Goal: Check status

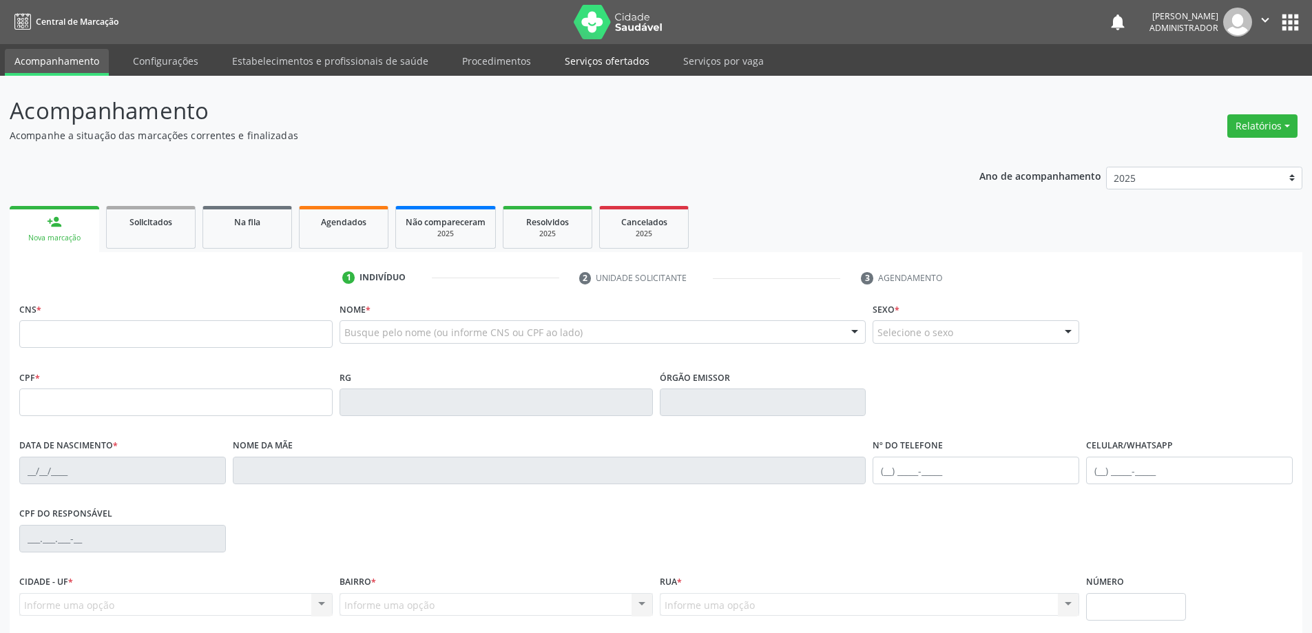
click at [600, 62] on link "Serviços ofertados" at bounding box center [607, 61] width 104 height 24
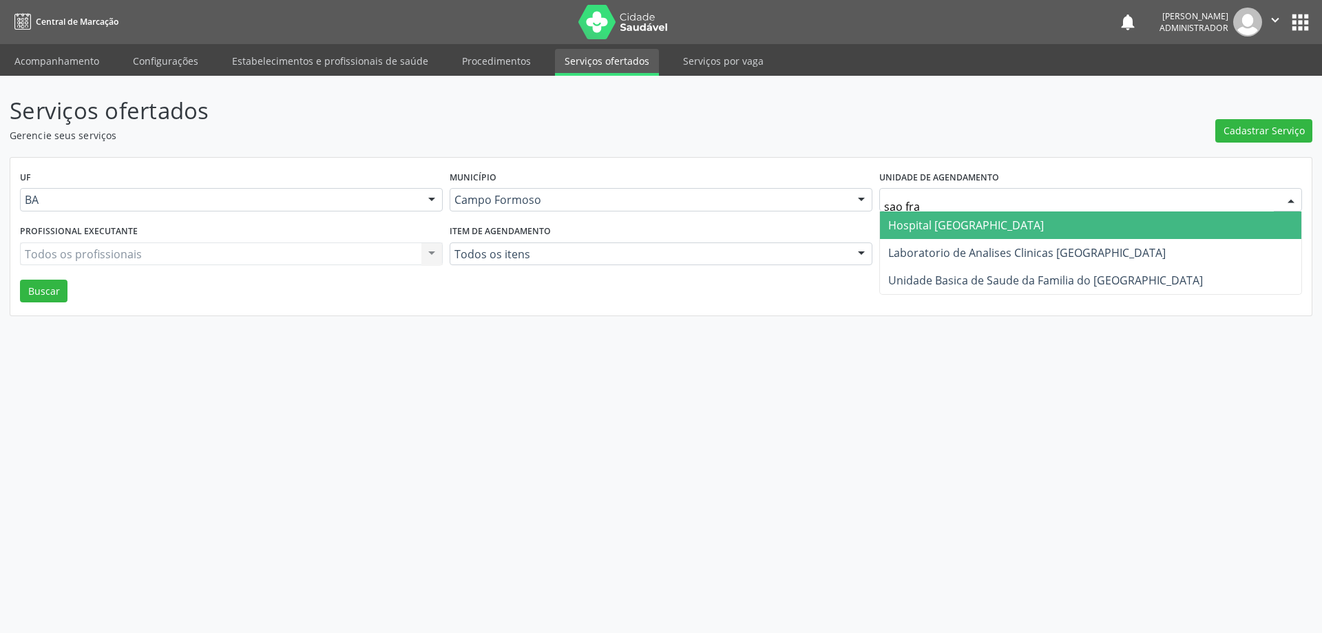
type input "sao fran"
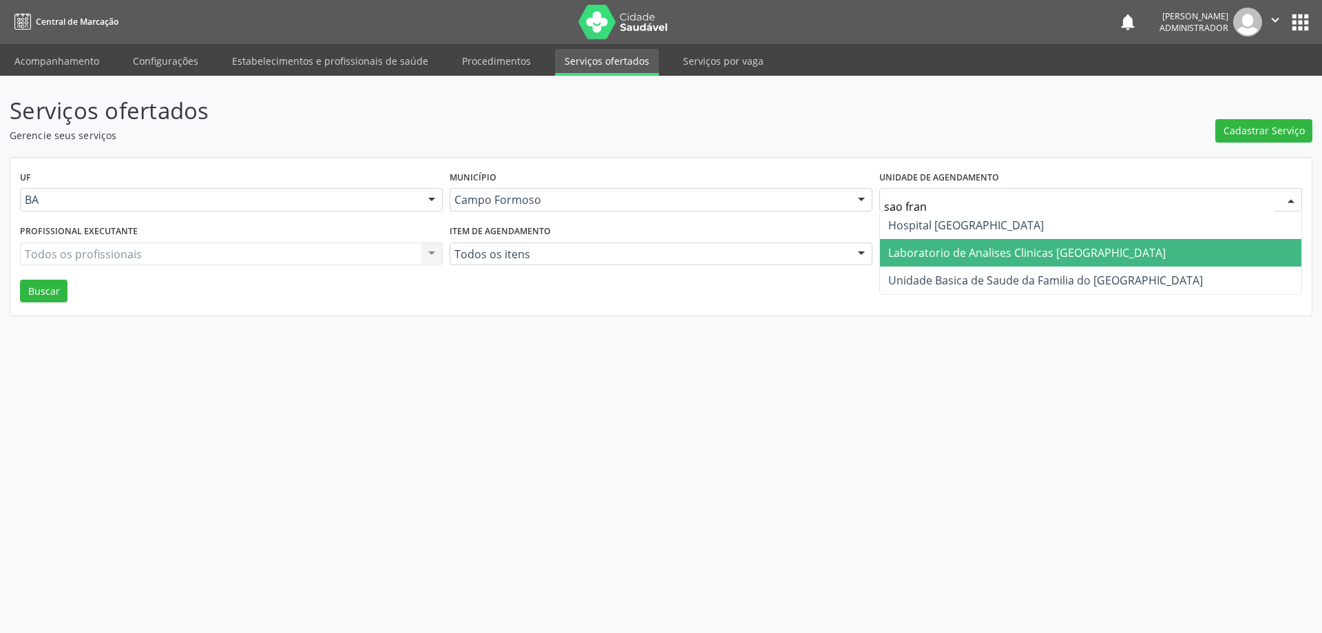
click at [941, 252] on span "Laboratorio de Analises Clinicas [GEOGRAPHIC_DATA]" at bounding box center [1028, 252] width 278 height 15
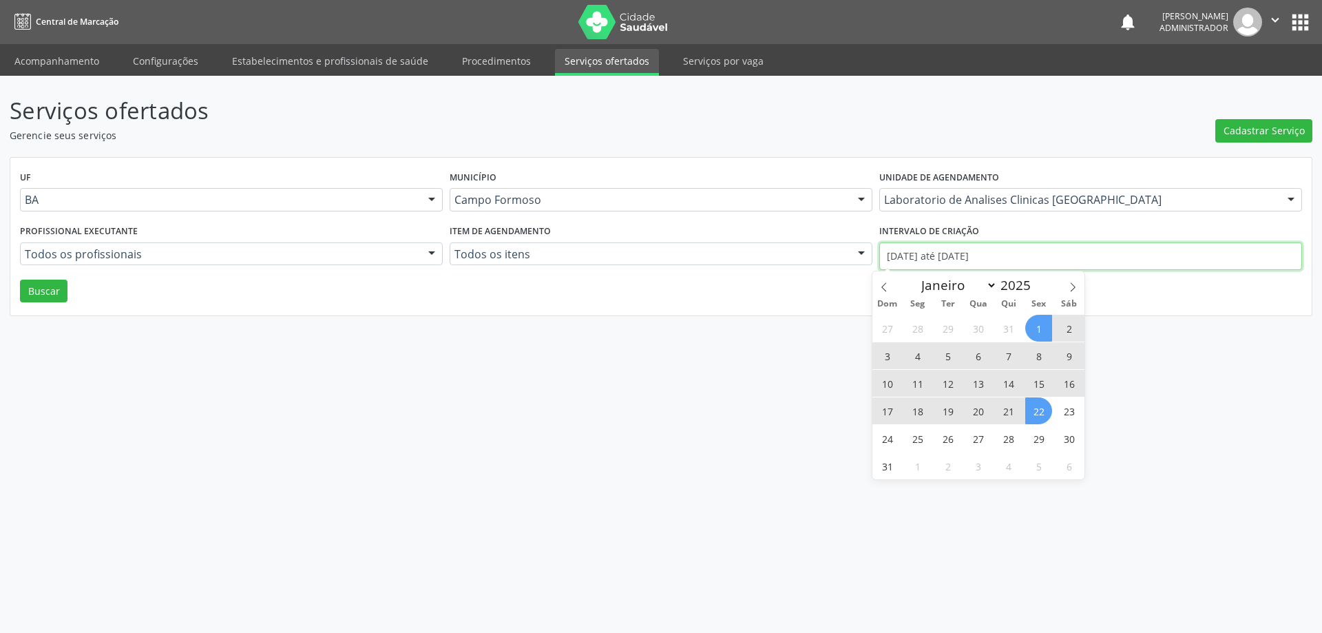
click at [951, 256] on input "[DATE] até [DATE]" at bounding box center [1091, 256] width 423 height 28
click at [880, 287] on icon at bounding box center [885, 287] width 10 height 10
select select "6"
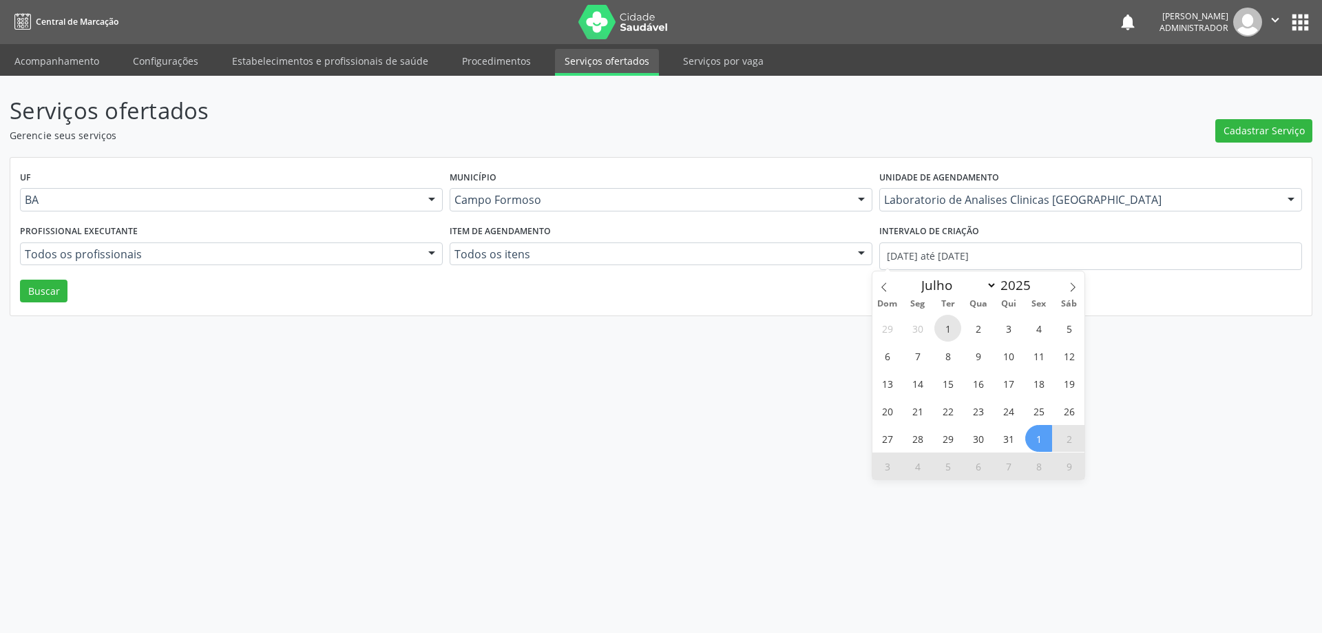
click at [946, 330] on span "1" at bounding box center [948, 328] width 27 height 27
type input "[DATE]"
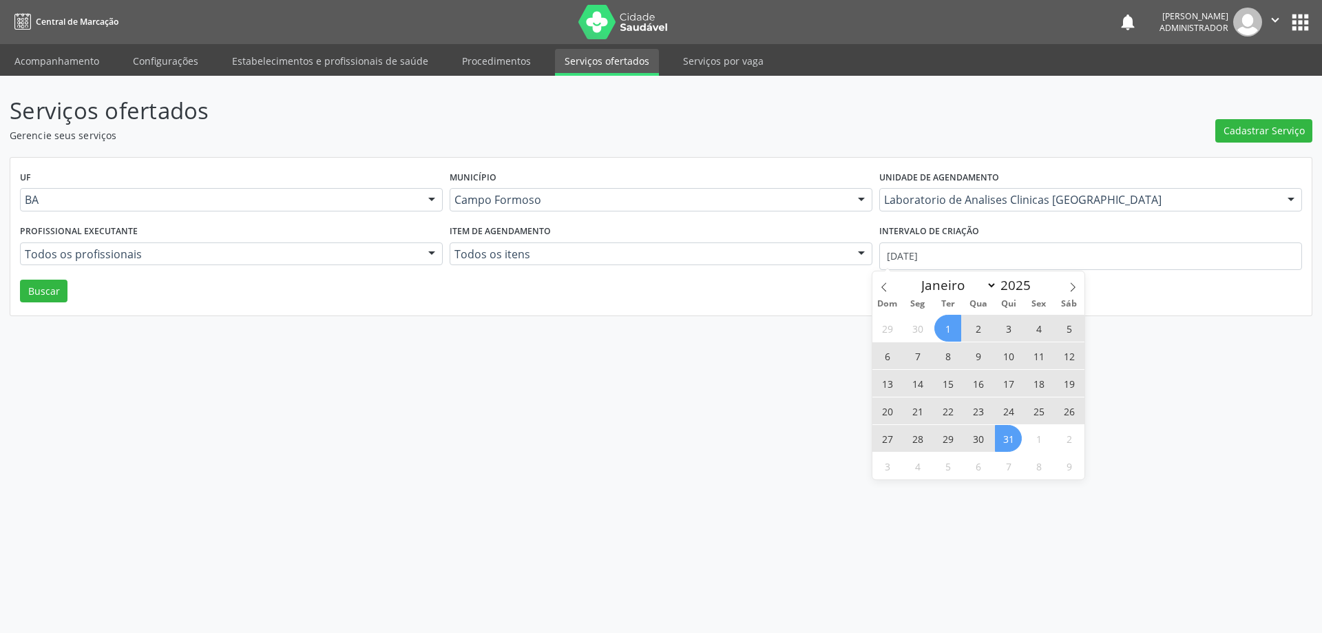
click at [1006, 442] on span "31" at bounding box center [1008, 438] width 27 height 27
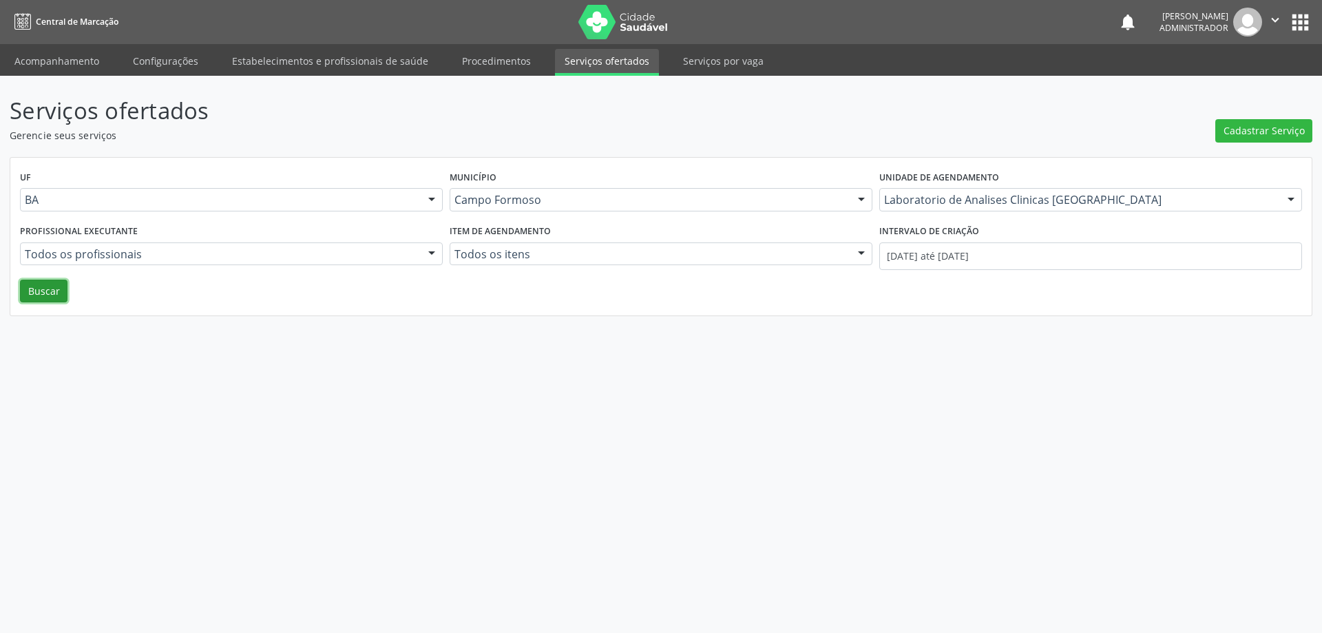
click at [55, 289] on button "Buscar" at bounding box center [44, 291] width 48 height 23
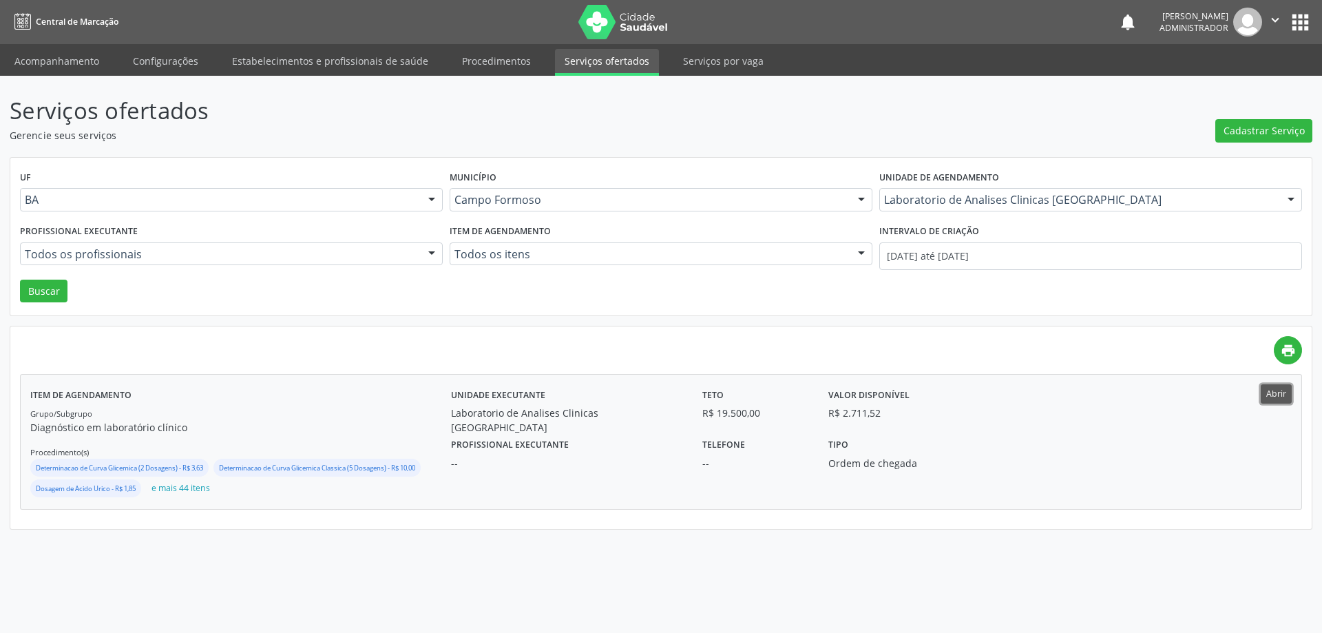
click at [1279, 394] on button "Abrir" at bounding box center [1276, 393] width 31 height 19
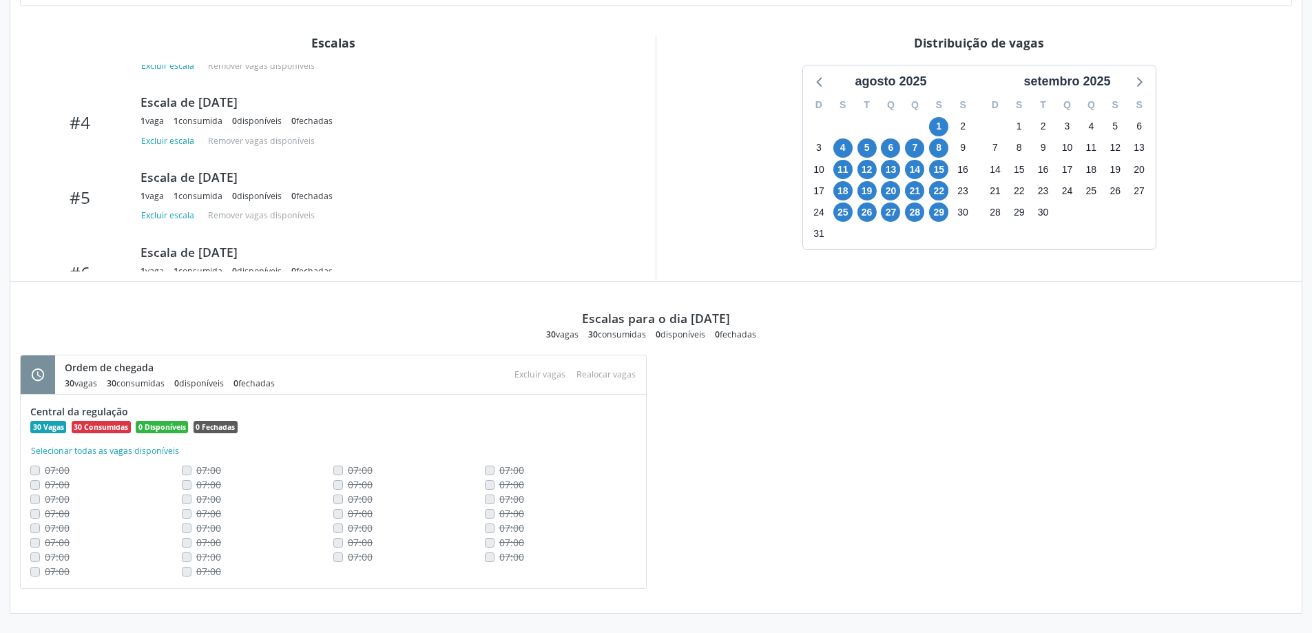
scroll to position [413, 0]
click at [844, 210] on span "25" at bounding box center [842, 211] width 19 height 19
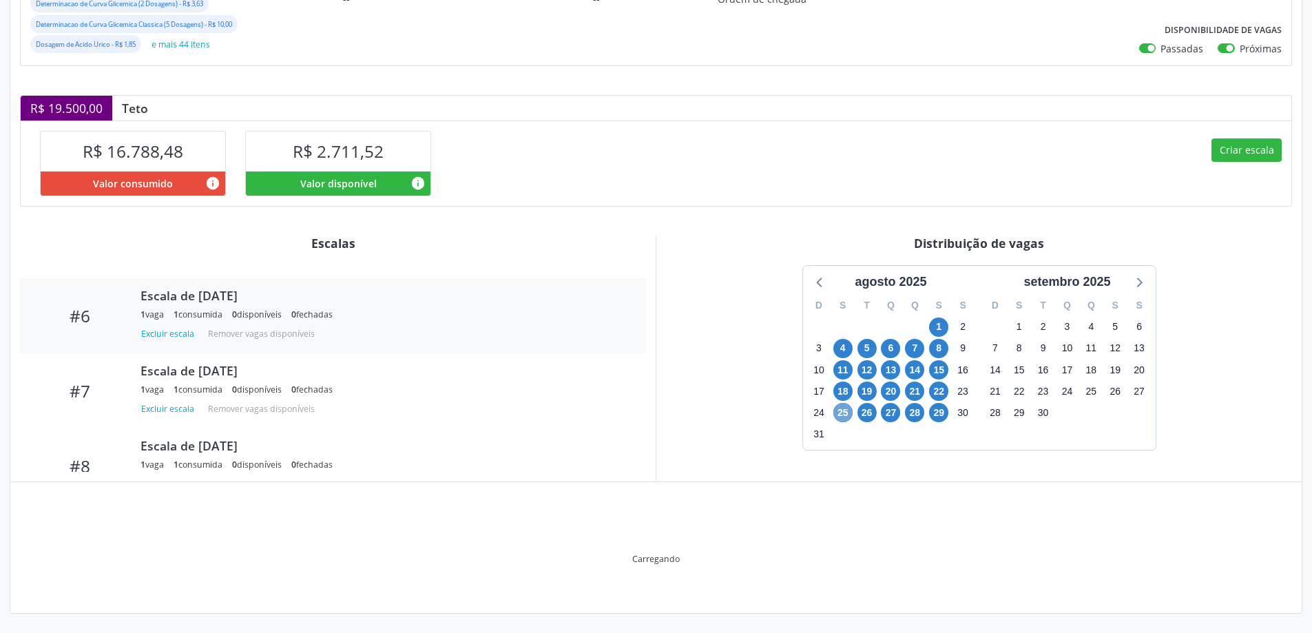
scroll to position [414, 0]
